Goal: Contribute content

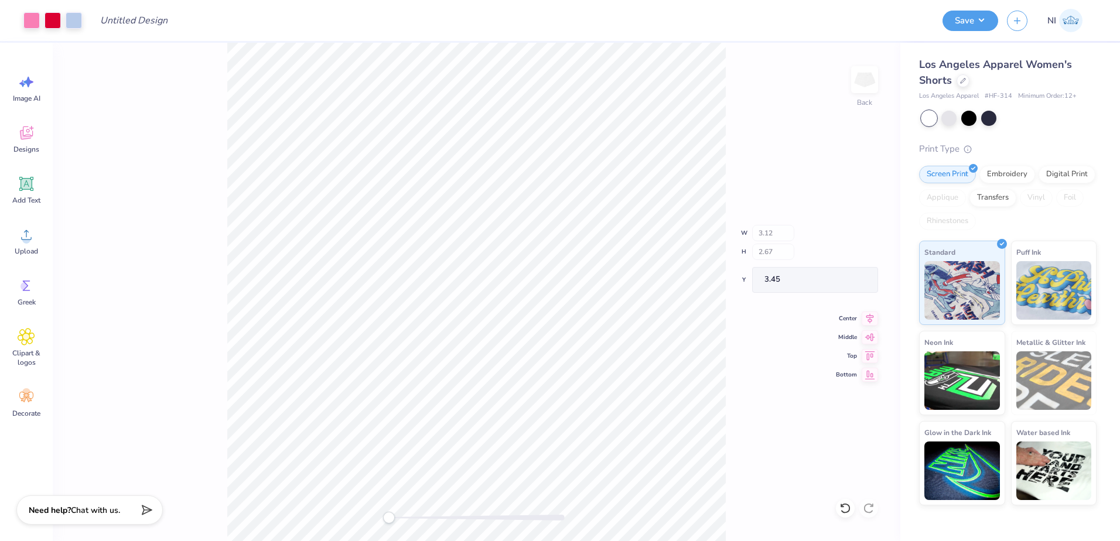
type input "2.18"
type input "1.50"
type input "4.07"
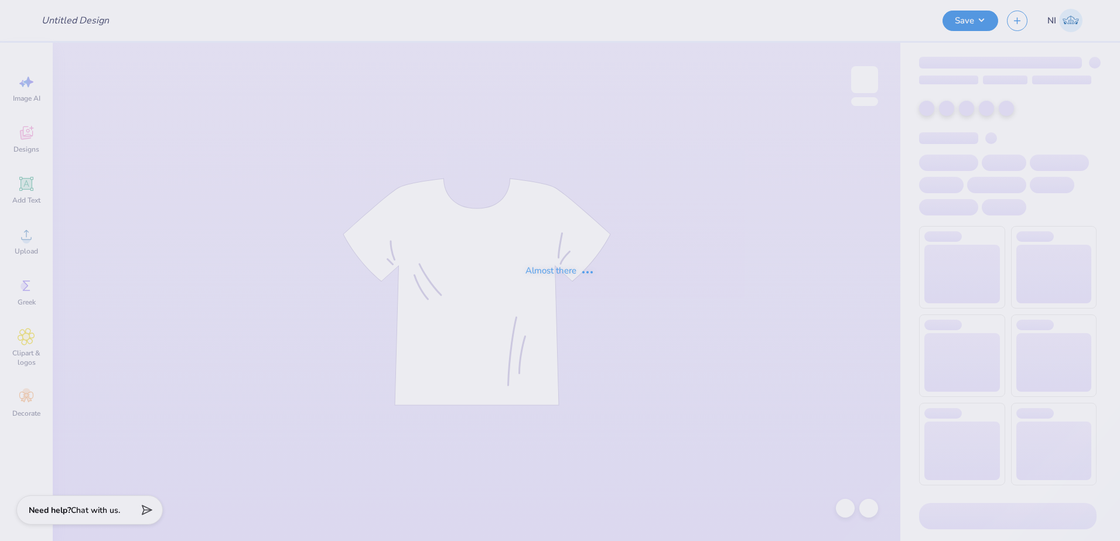
type input "design 3"
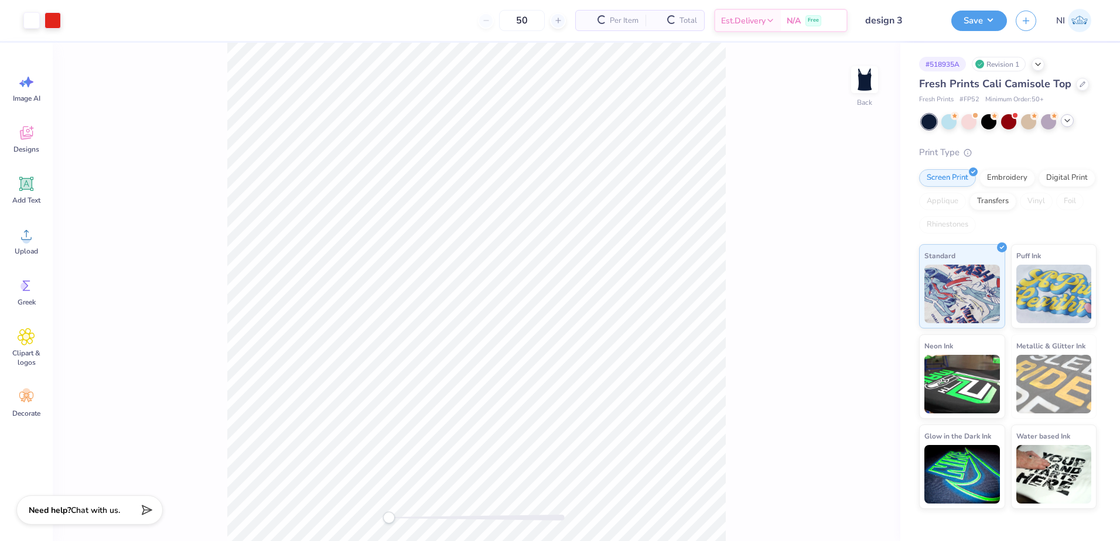
click at [1061, 126] on div at bounding box center [1008, 121] width 175 height 15
click at [1067, 124] on icon at bounding box center [1066, 120] width 9 height 9
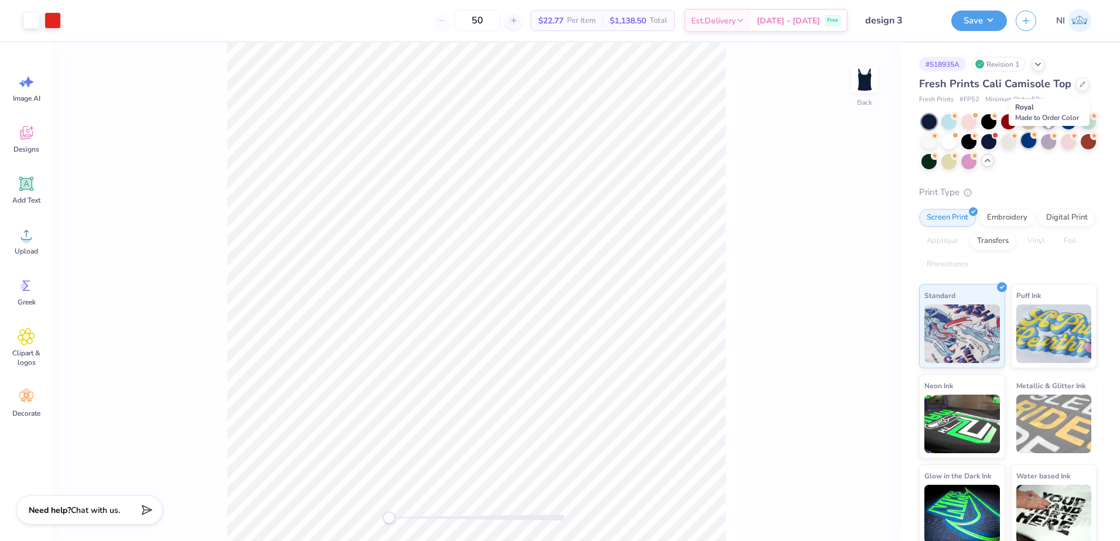
click at [1036, 143] on div at bounding box center [1028, 140] width 15 height 15
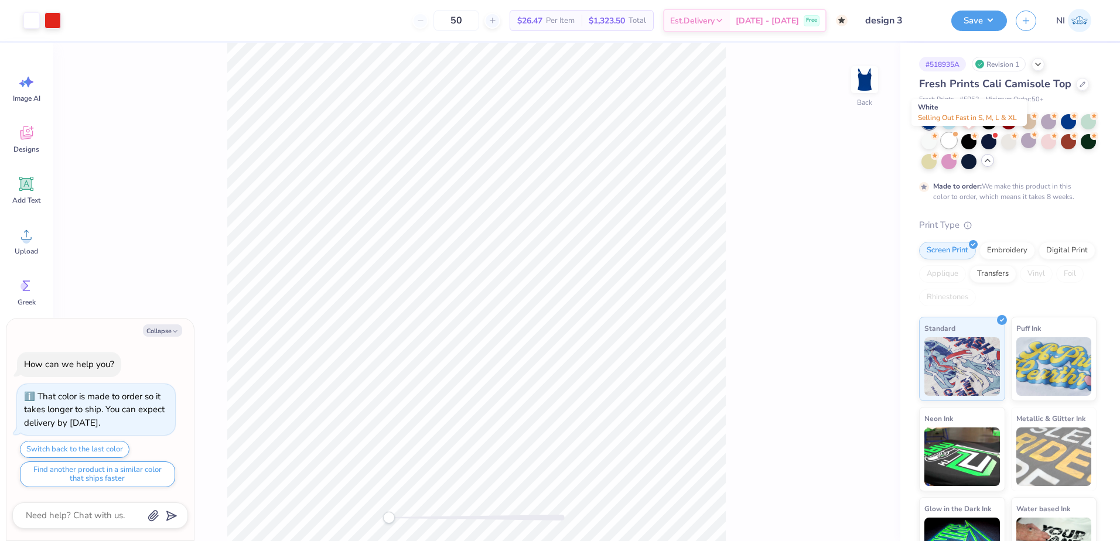
click at [956, 139] on div at bounding box center [948, 140] width 15 height 15
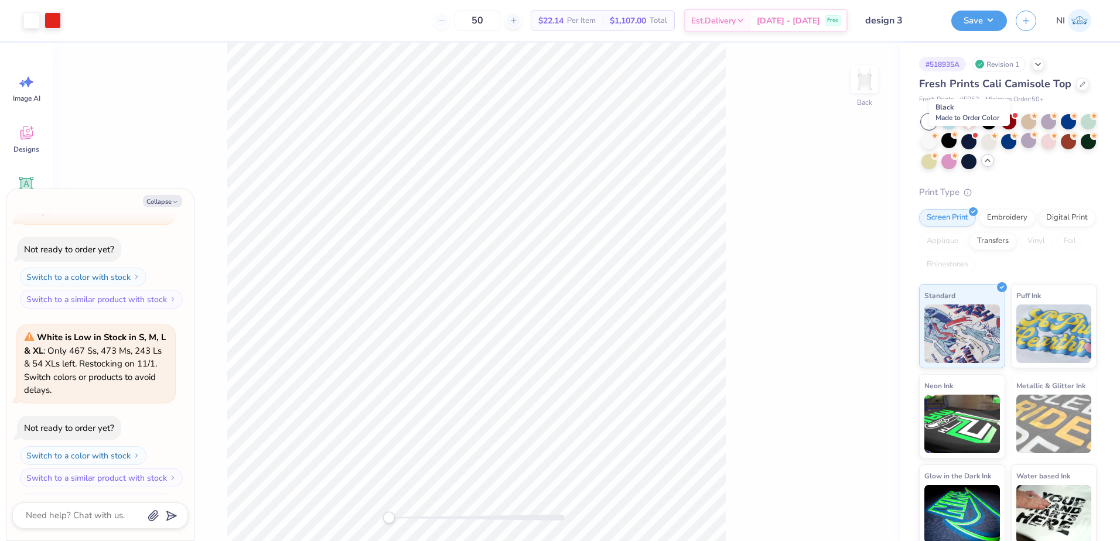
scroll to position [299, 0]
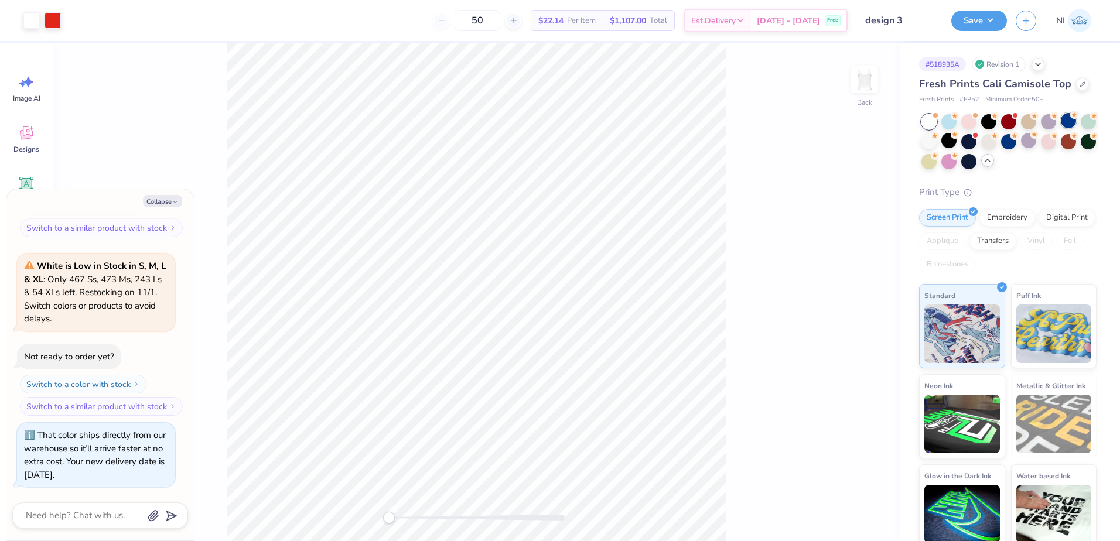
click at [1073, 125] on div at bounding box center [1068, 120] width 15 height 15
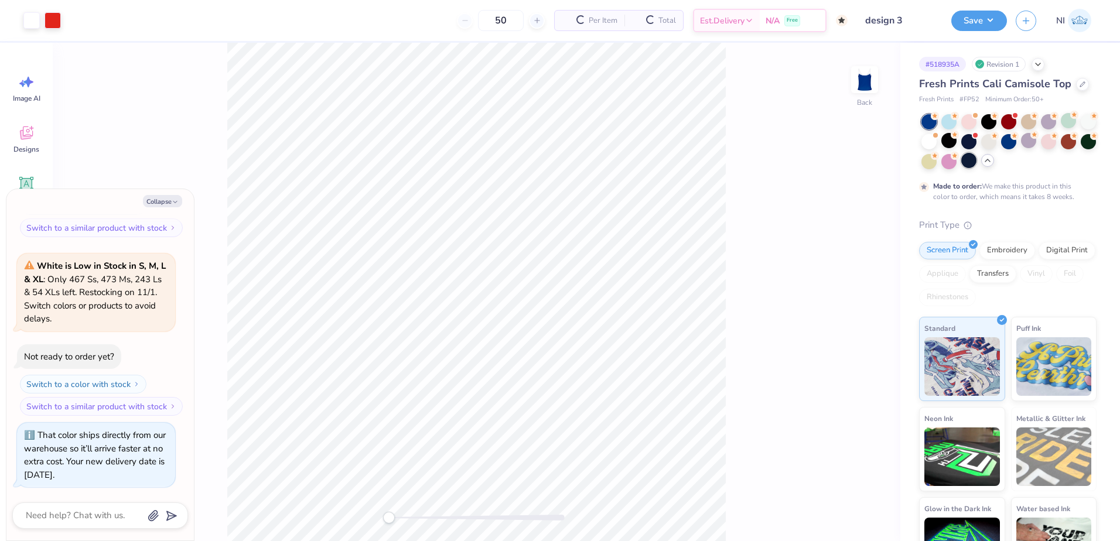
scroll to position [410, 0]
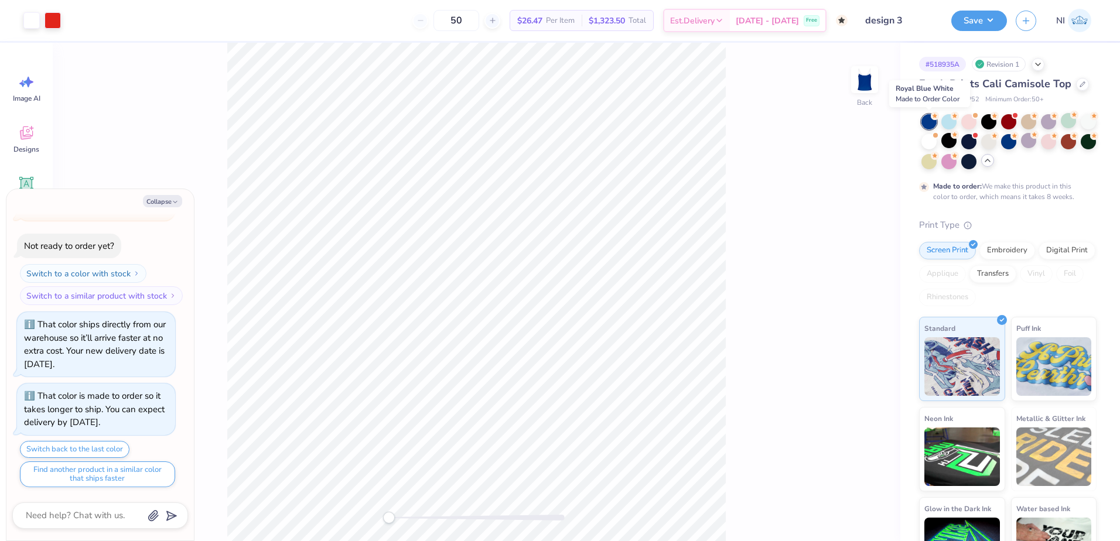
click at [926, 121] on div at bounding box center [928, 121] width 15 height 15
click at [976, 142] on div at bounding box center [968, 140] width 15 height 15
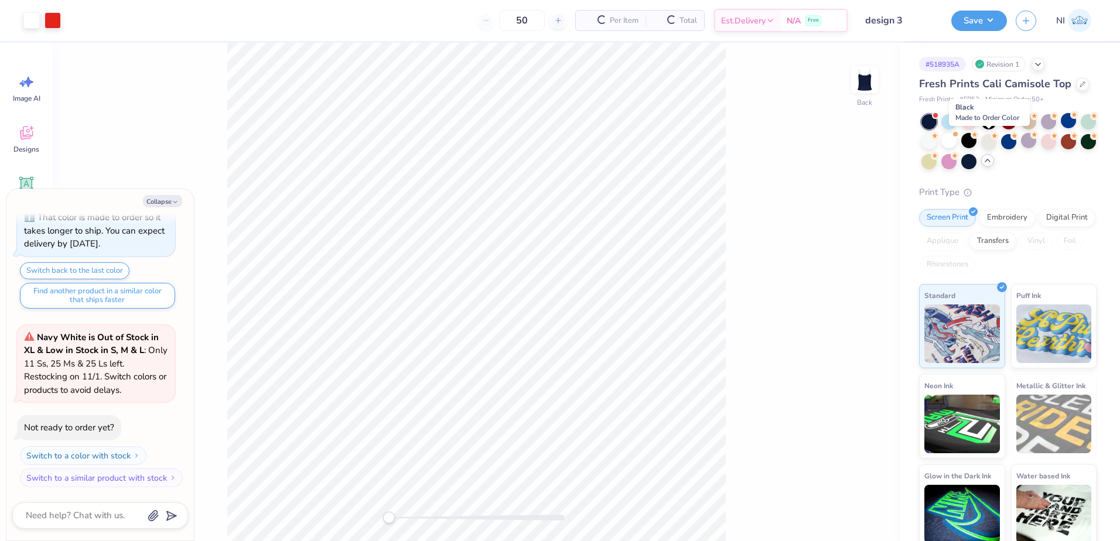
scroll to position [660, 0]
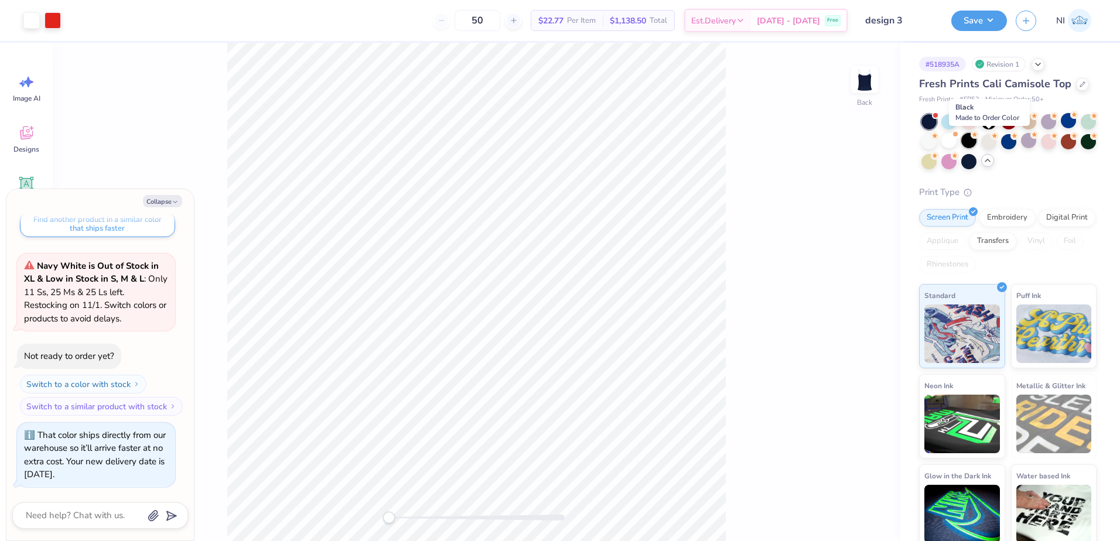
type textarea "x"
